Goal: Task Accomplishment & Management: Manage account settings

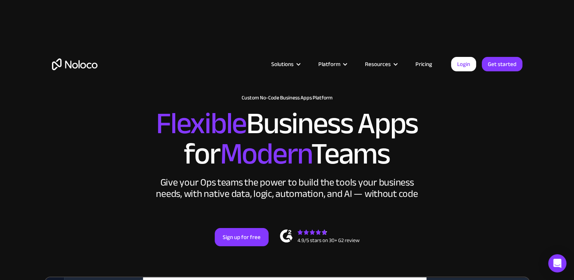
click at [282, 59] on div "Login Get started" at bounding box center [486, 64] width 71 height 14
click at [282, 63] on link "Login" at bounding box center [463, 64] width 25 height 14
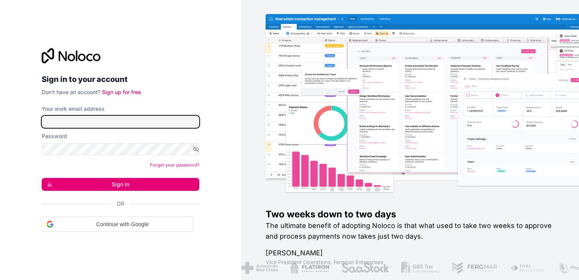
click at [173, 121] on input "Your work email address" at bounding box center [121, 122] width 158 height 12
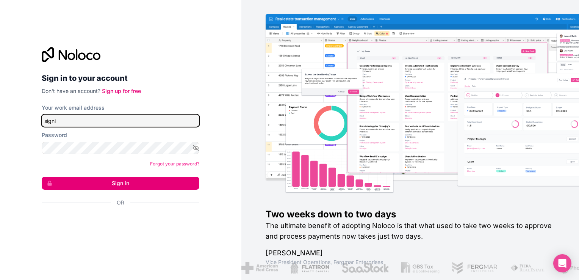
type input "signin@boringgroup.net"
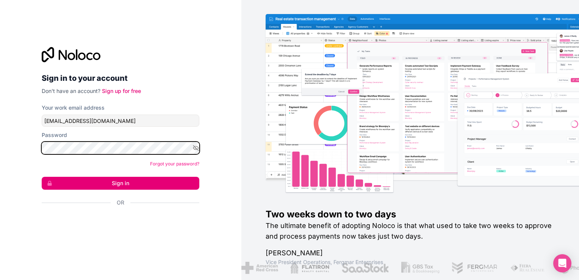
click at [42, 177] on button "Sign in" at bounding box center [121, 183] width 158 height 13
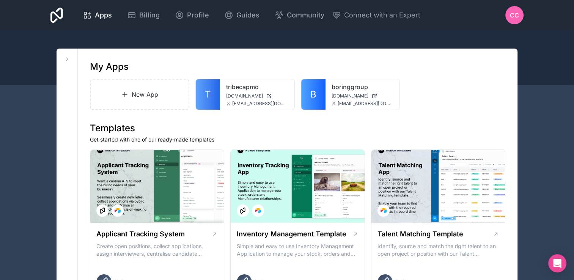
click at [215, 94] on link "T" at bounding box center [208, 94] width 24 height 30
